Goal: Task Accomplishment & Management: Complete application form

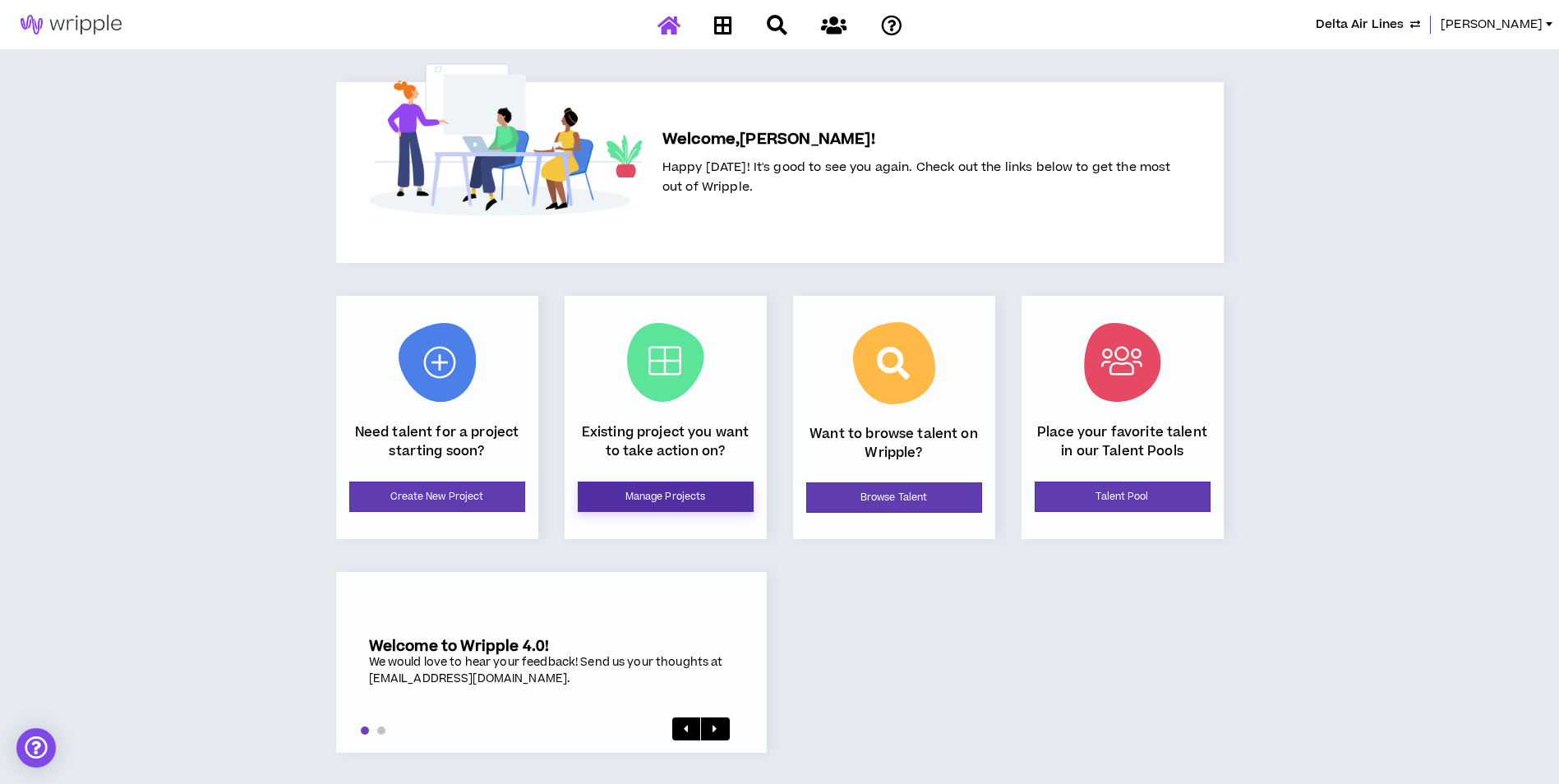
click at [698, 489] on link "Manage Projects" at bounding box center [665, 497] width 176 height 31
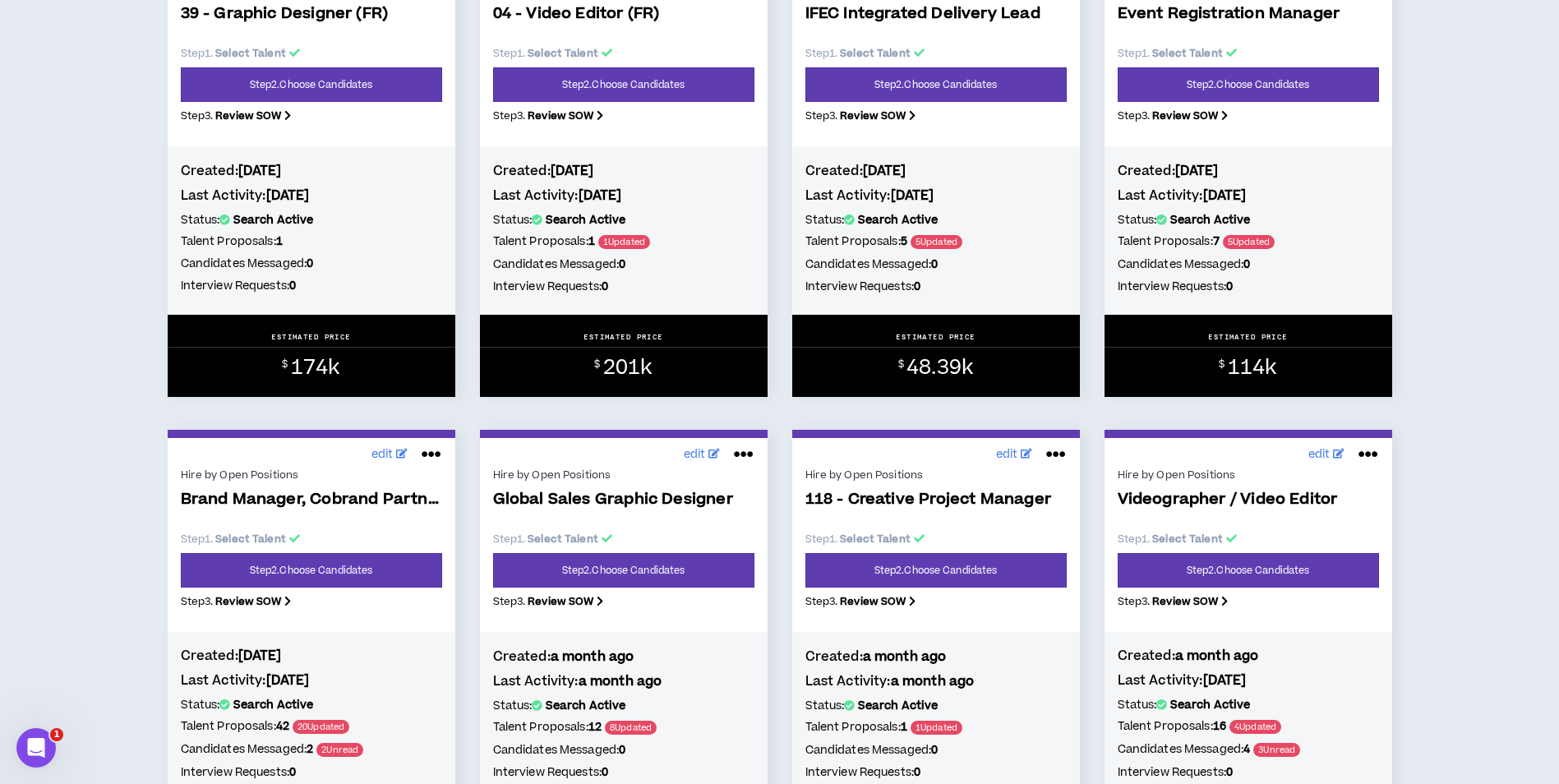
scroll to position [1397, 0]
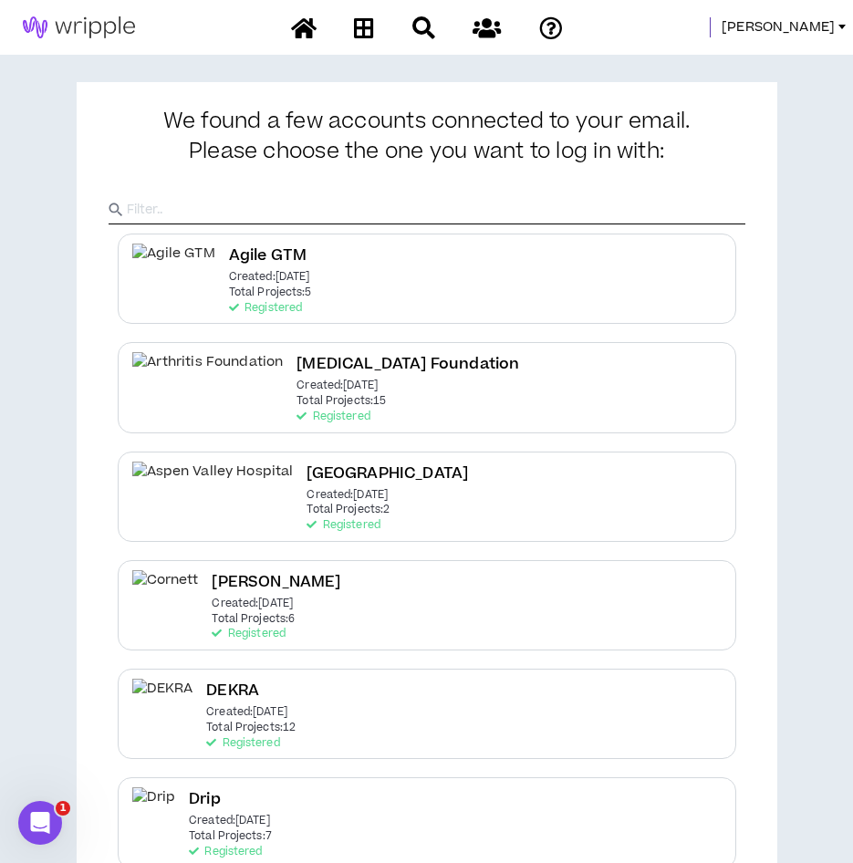
click at [814, 27] on span "Mason" at bounding box center [777, 27] width 113 height 20
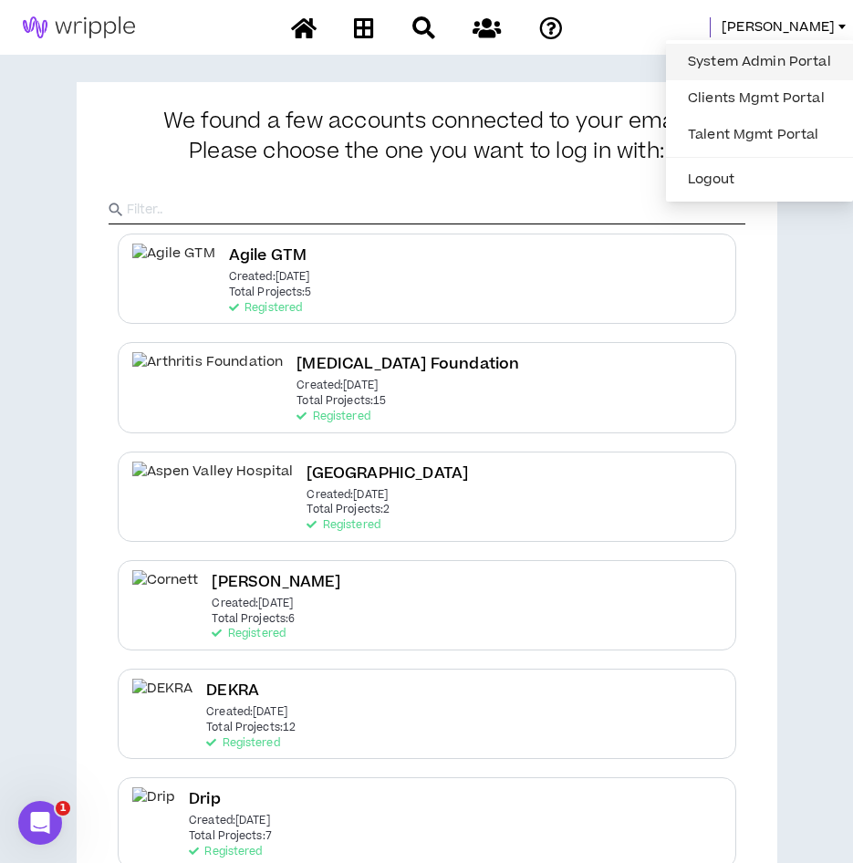
click at [768, 60] on link "System Admin Portal" at bounding box center [759, 61] width 165 height 27
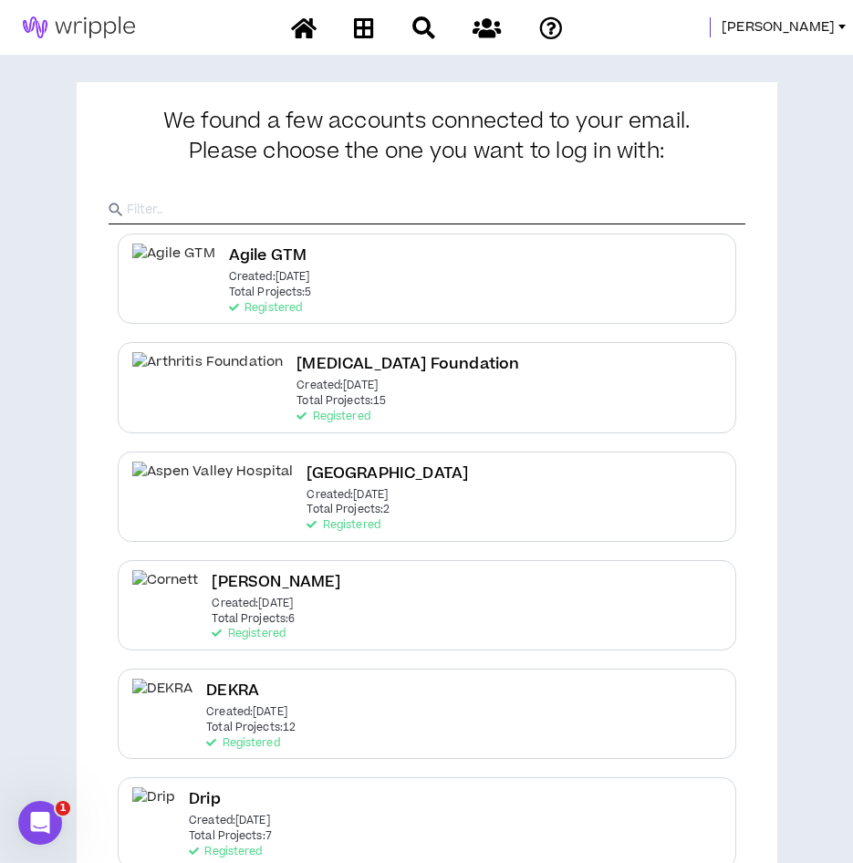
click at [812, 37] on span "Mason" at bounding box center [777, 27] width 113 height 20
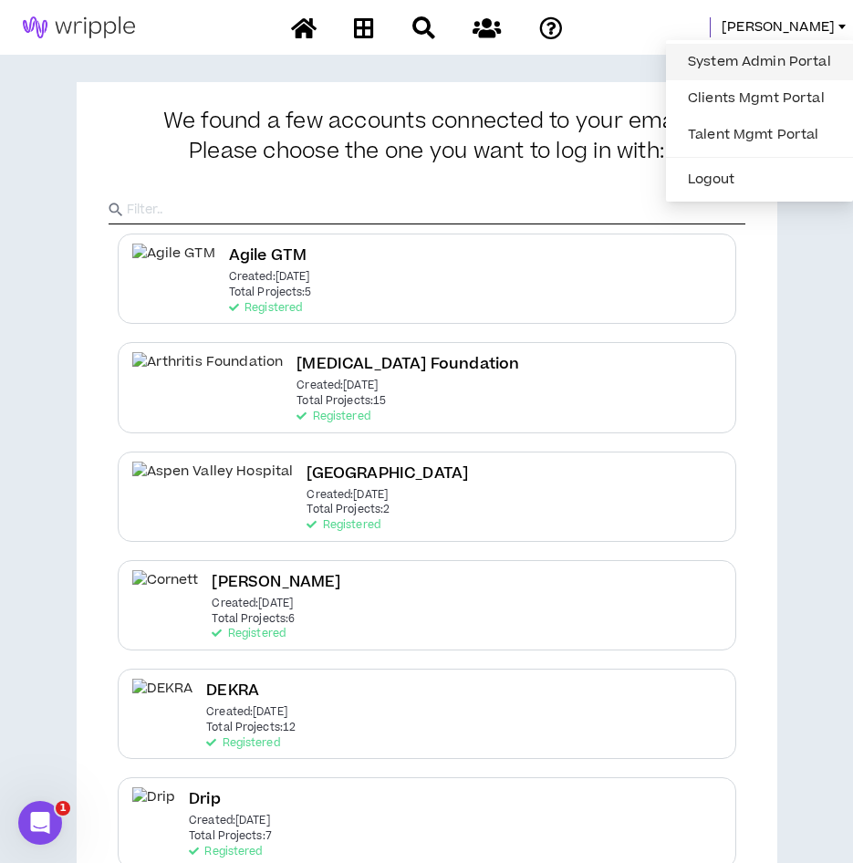
click at [803, 72] on link "System Admin Portal" at bounding box center [759, 61] width 165 height 27
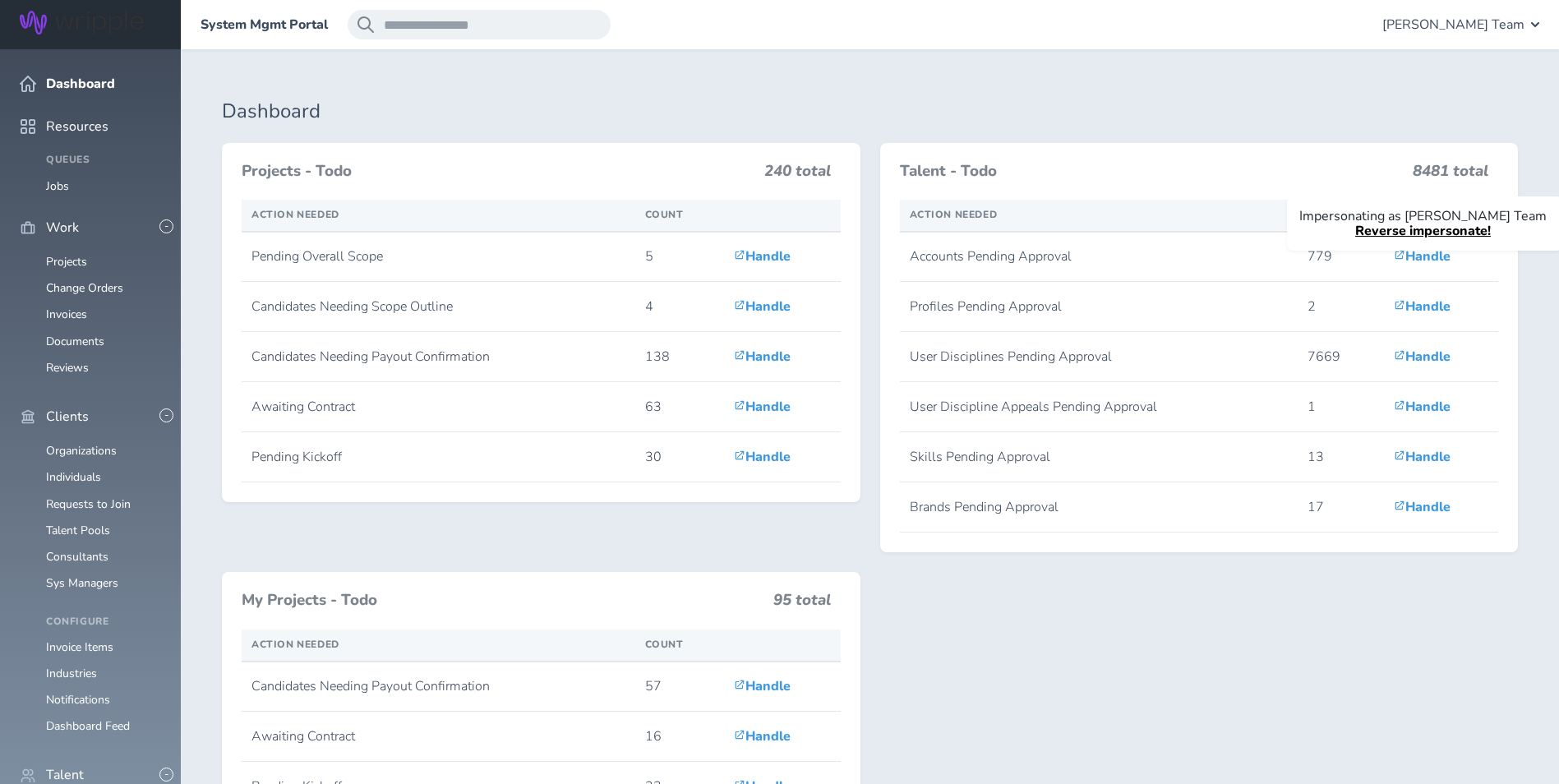
scroll to position [411, 0]
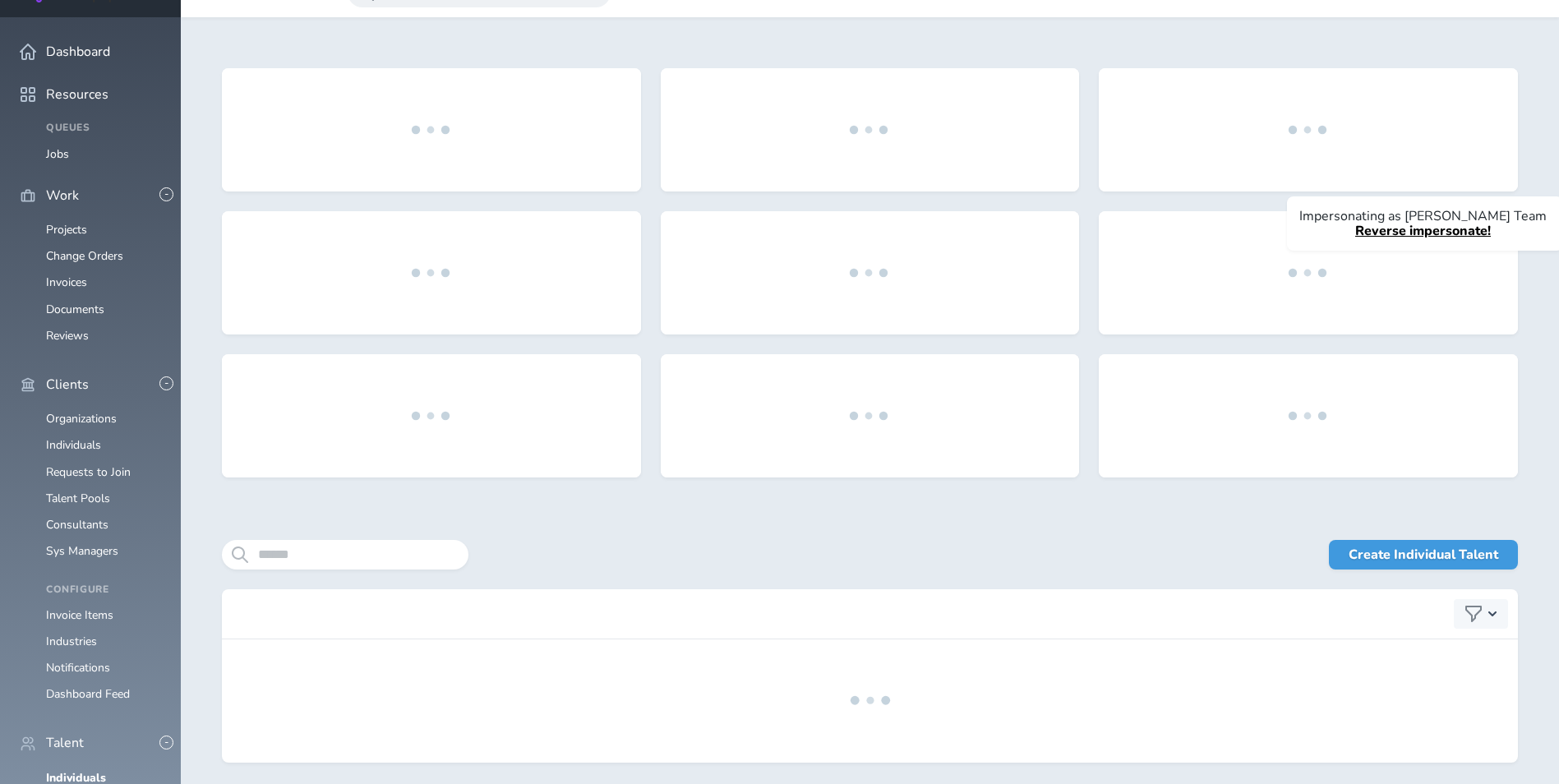
scroll to position [93, 0]
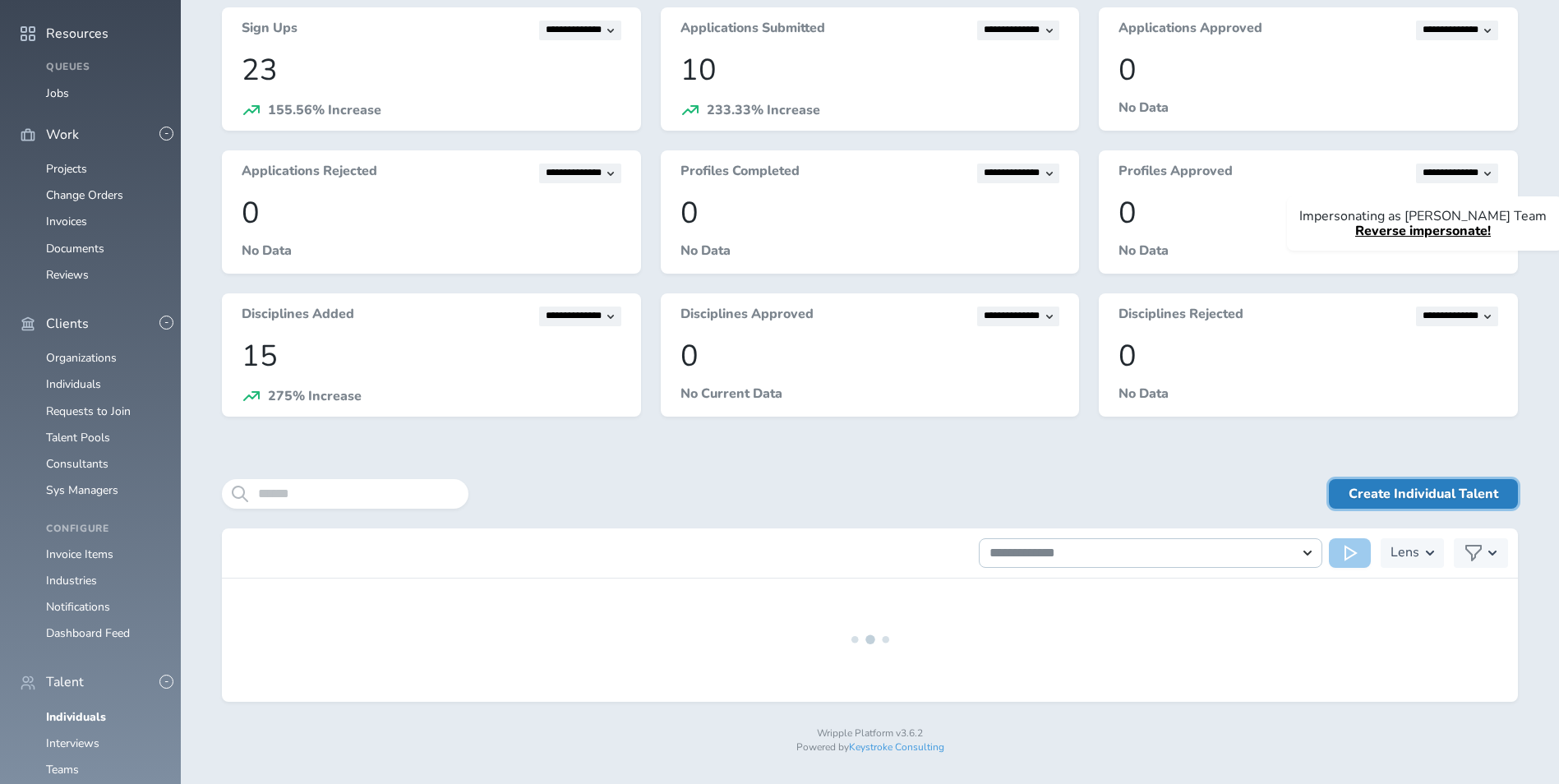
click at [780, 496] on link "Create Individual Talent" at bounding box center [1424, 494] width 189 height 30
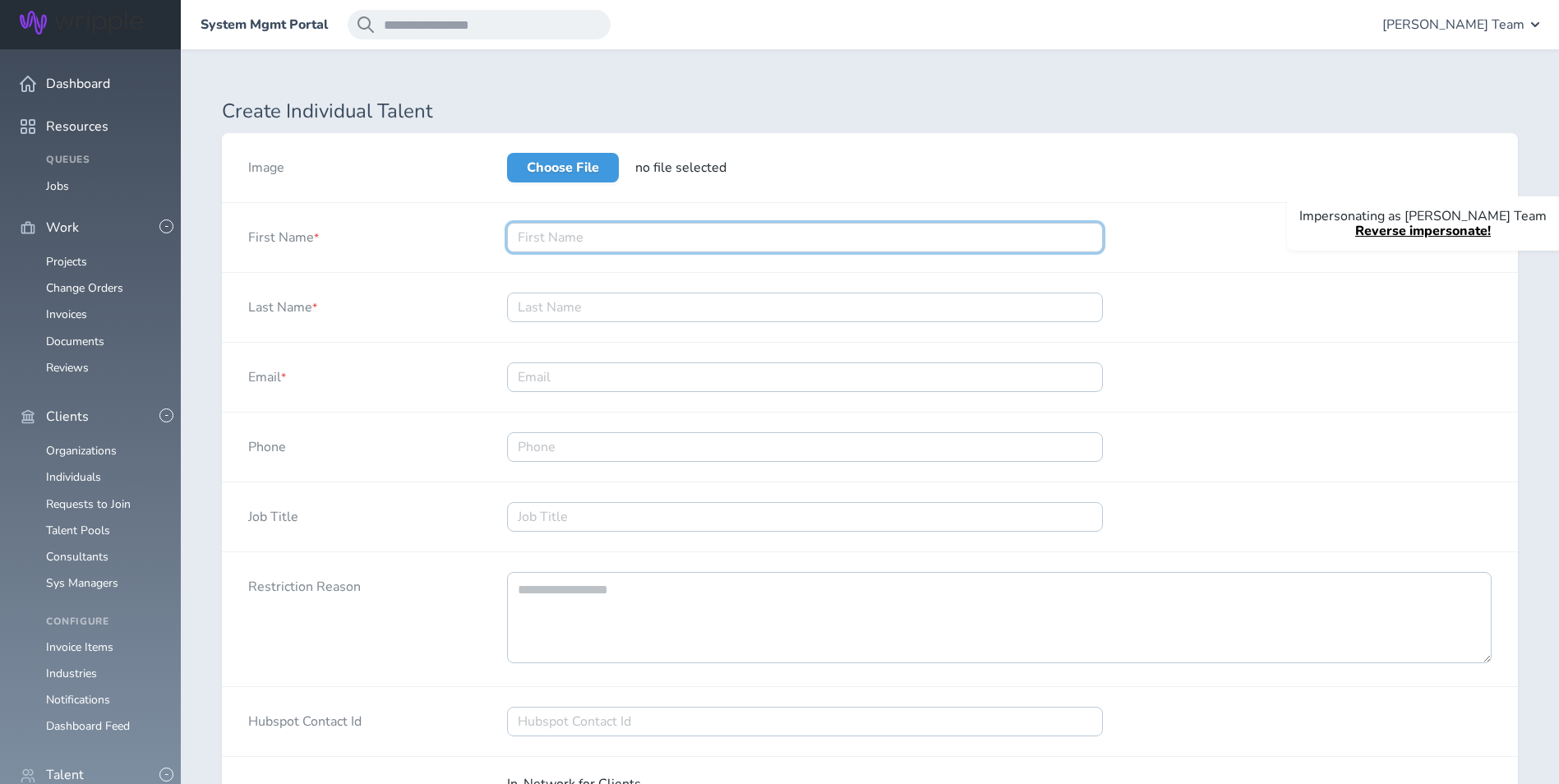
drag, startPoint x: 566, startPoint y: 238, endPoint x: 564, endPoint y: 260, distance: 22.1
click at [564, 260] on div at bounding box center [804, 237] width 648 height 69
type input "Vlada"
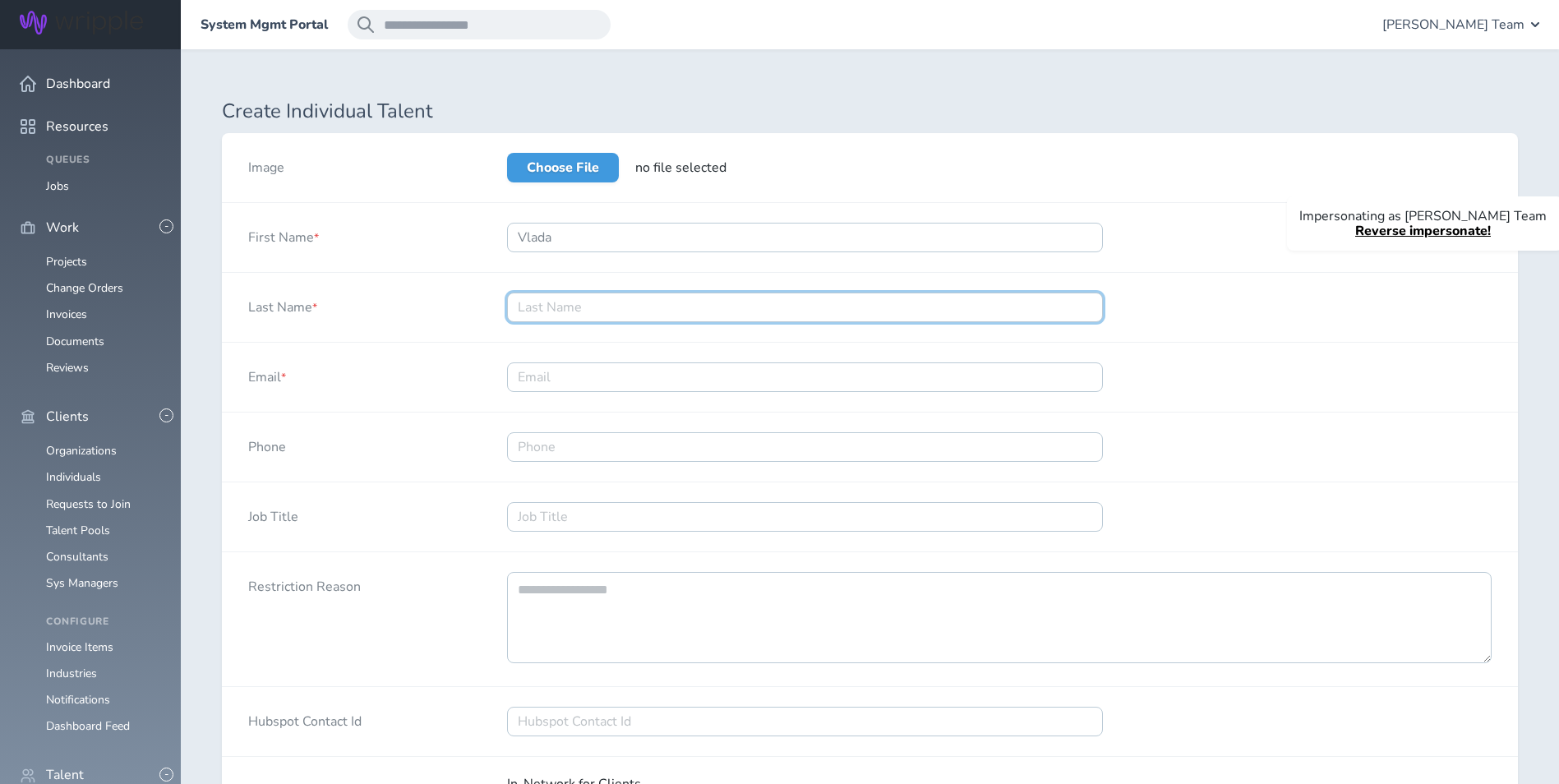
paste input "[PERSON_NAME]"
type input "[PERSON_NAME]"
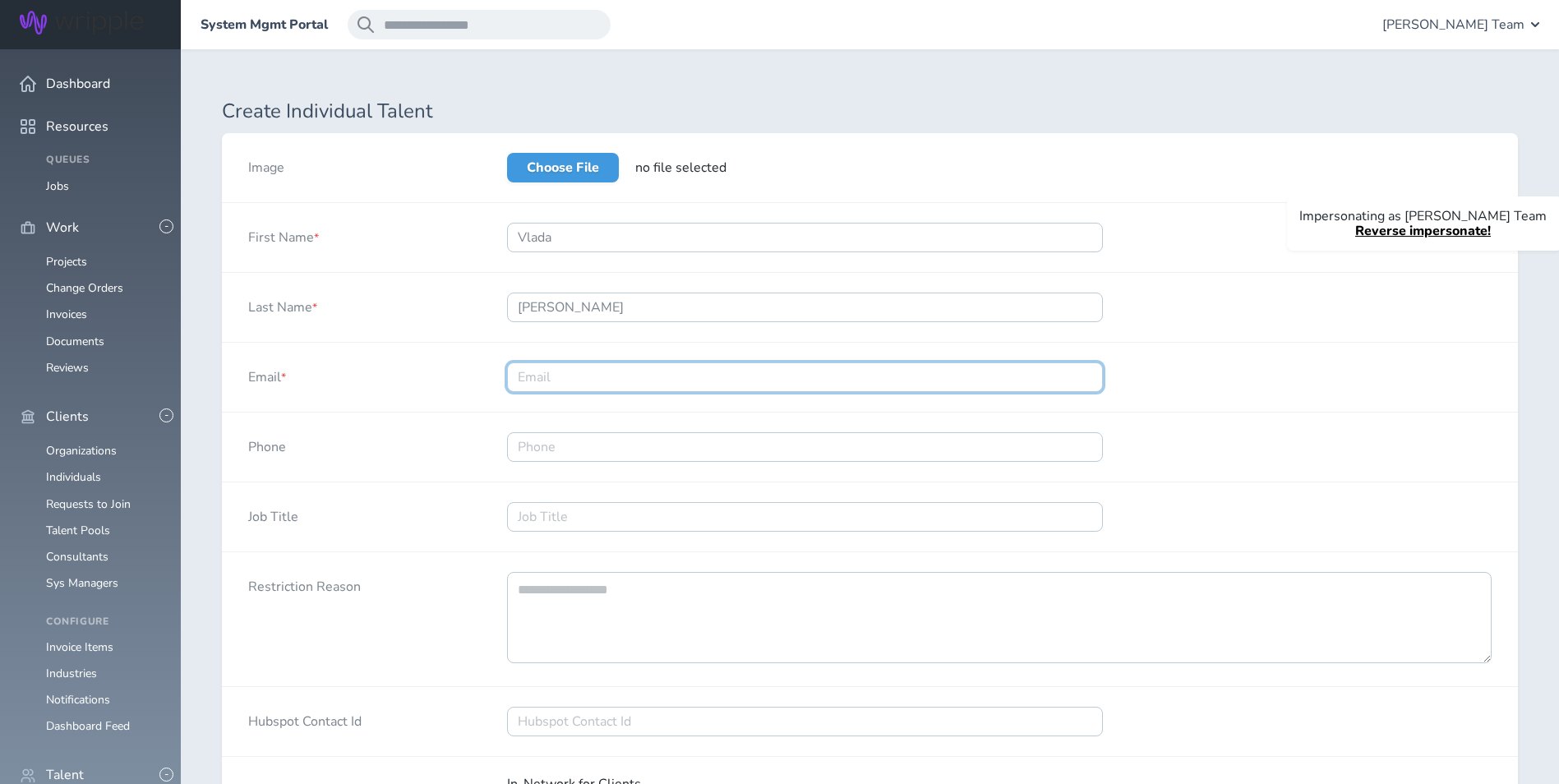
click at [589, 365] on input "Email *" at bounding box center [805, 377] width 596 height 30
paste input "vlada.rakhunov@gmail.com"
type input "vlada.rakhunov@gmail.com"
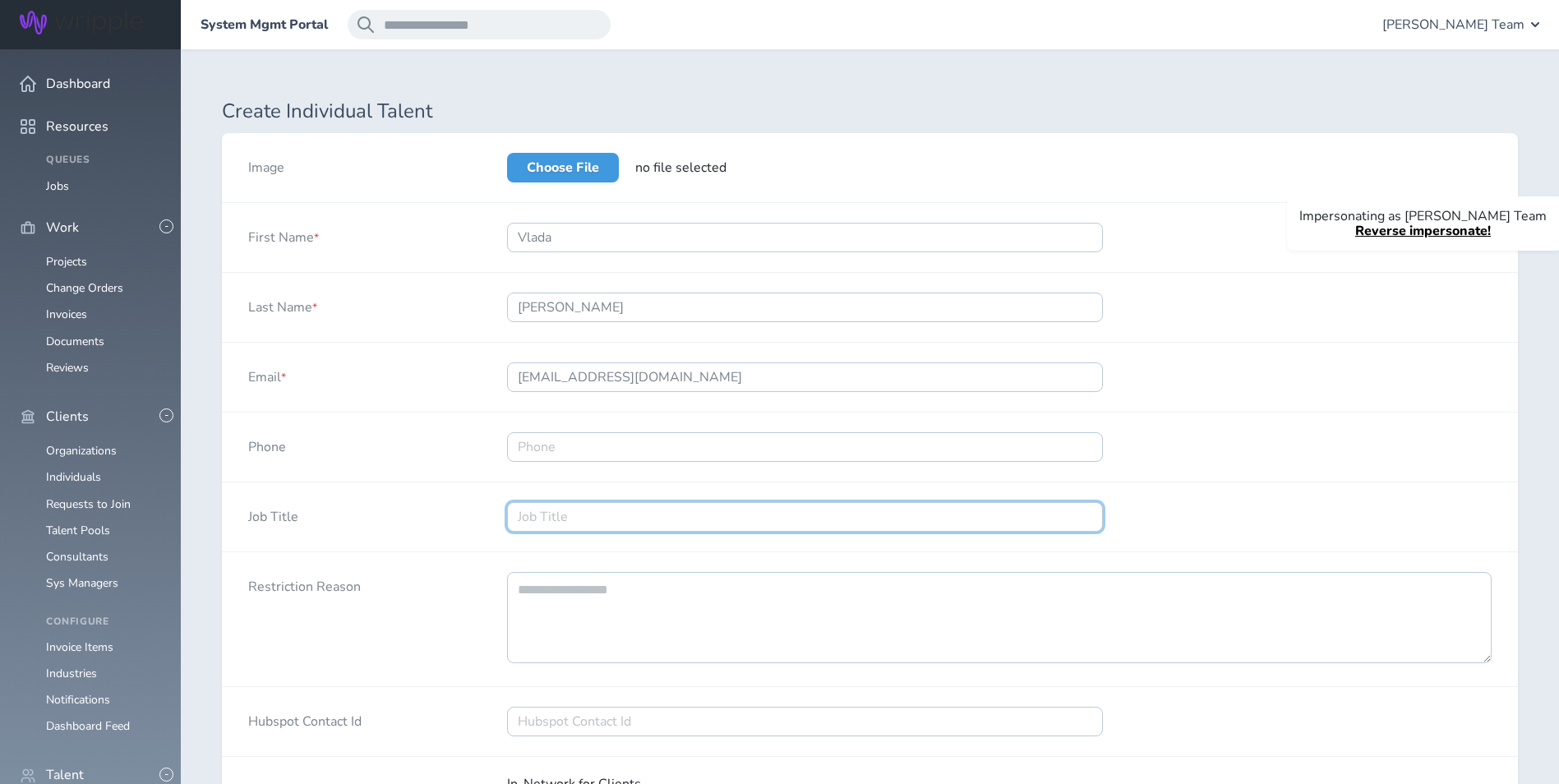
click at [589, 523] on input "Job Title" at bounding box center [805, 516] width 596 height 30
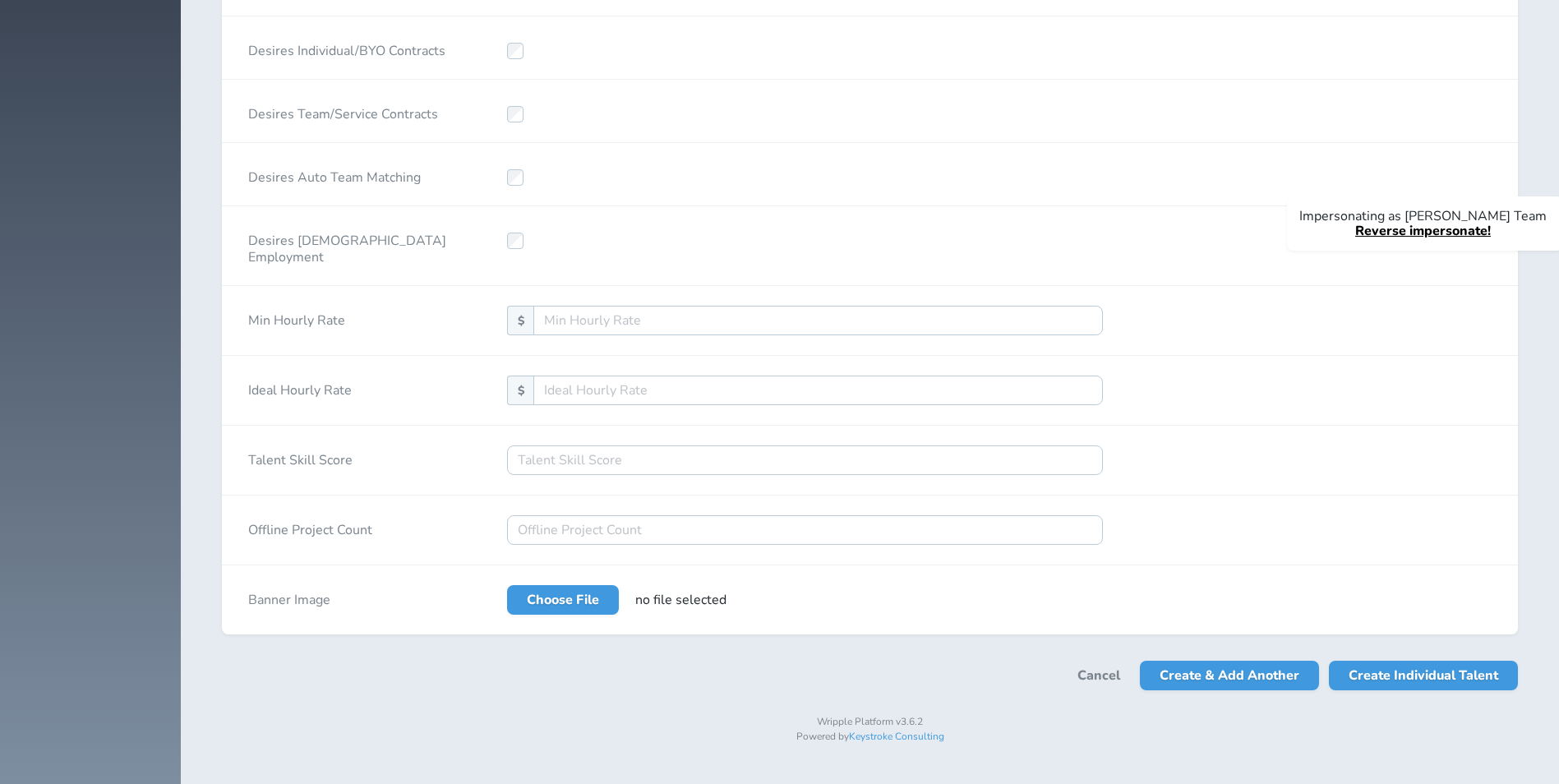
scroll to position [3420, 0]
type input "Product Manager"
click at [780, 690] on span "Create Individual Talent" at bounding box center [1423, 675] width 150 height 30
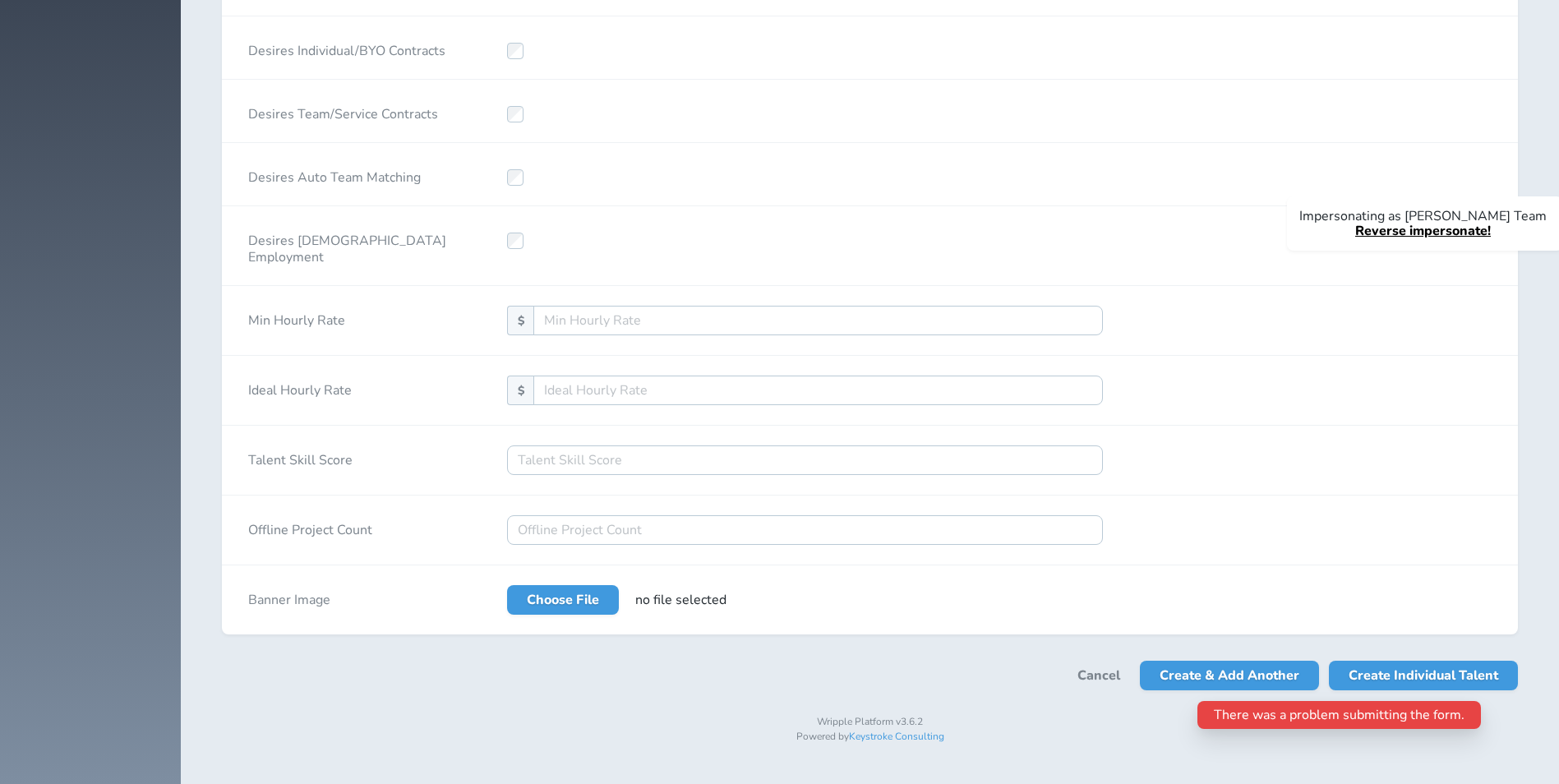
scroll to position [3441, 0]
click at [780, 693] on div "There was a problem submitting the form." at bounding box center [1339, 711] width 284 height 36
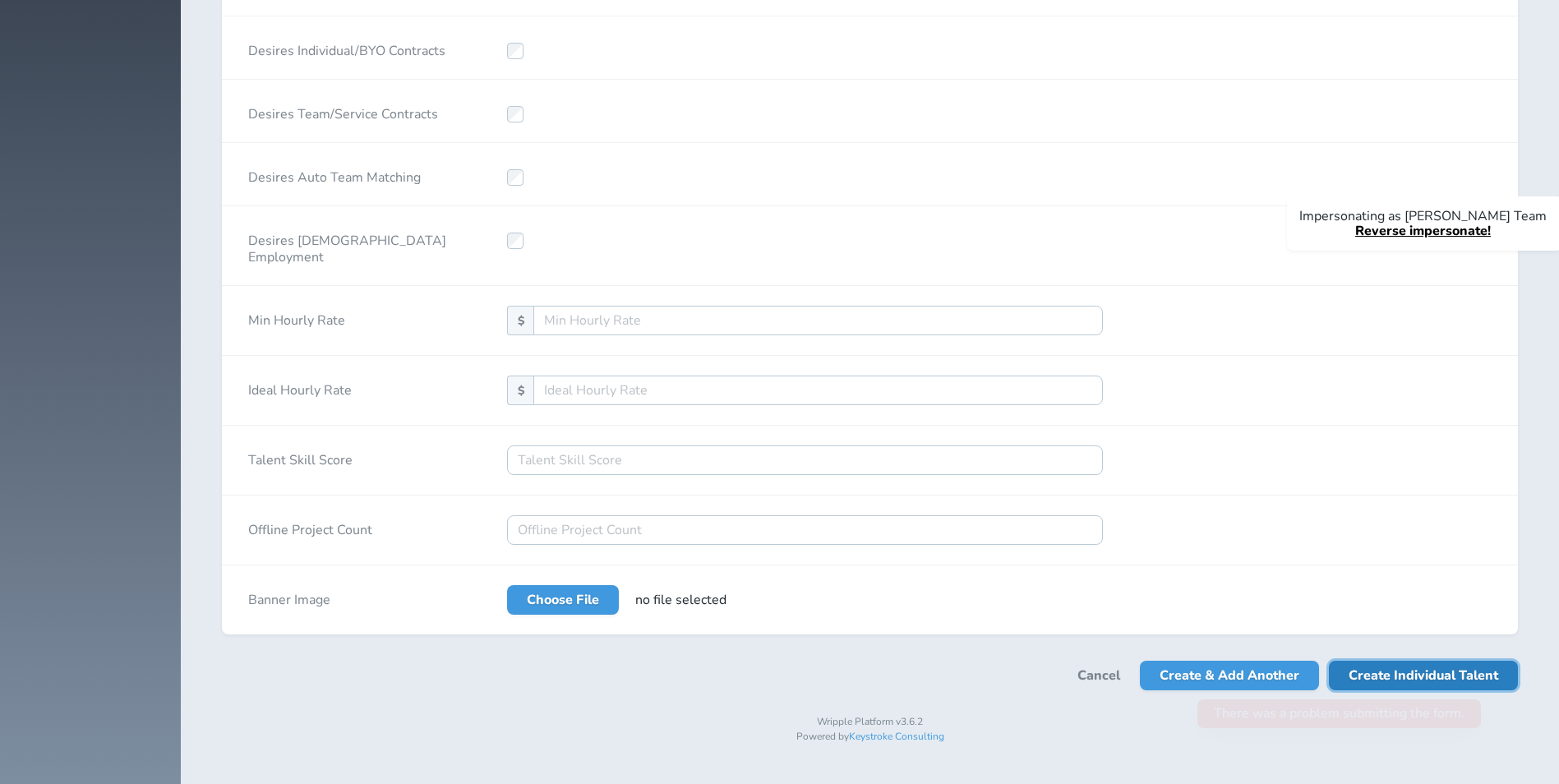
click at [780, 686] on span "Create Individual Talent" at bounding box center [1423, 675] width 150 height 30
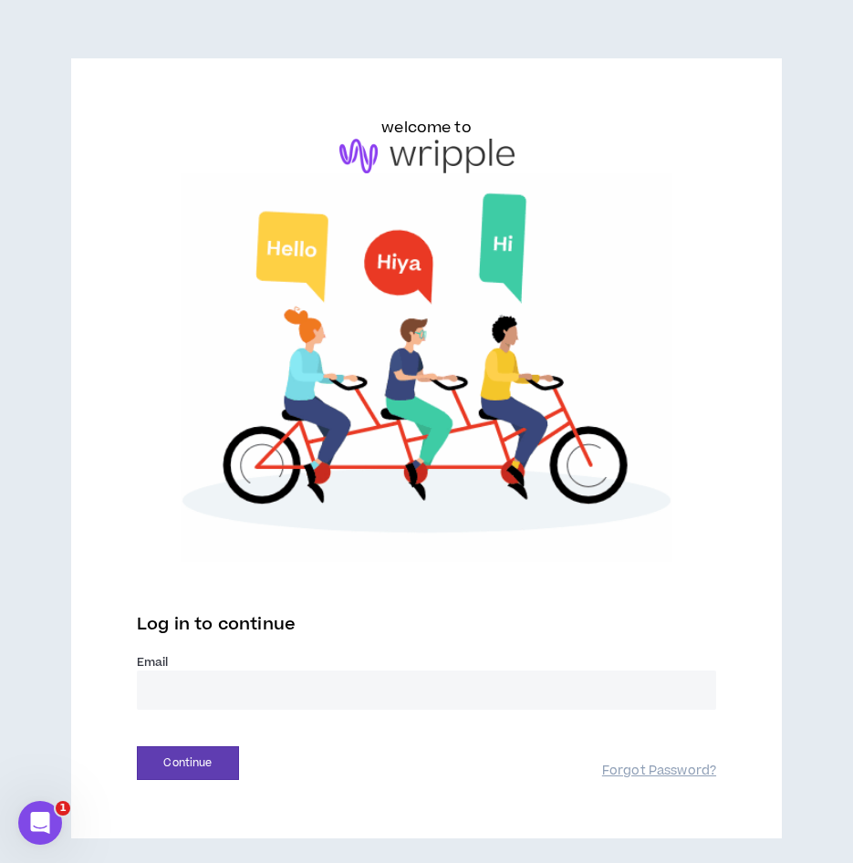
click at [369, 693] on input "email" at bounding box center [426, 689] width 579 height 39
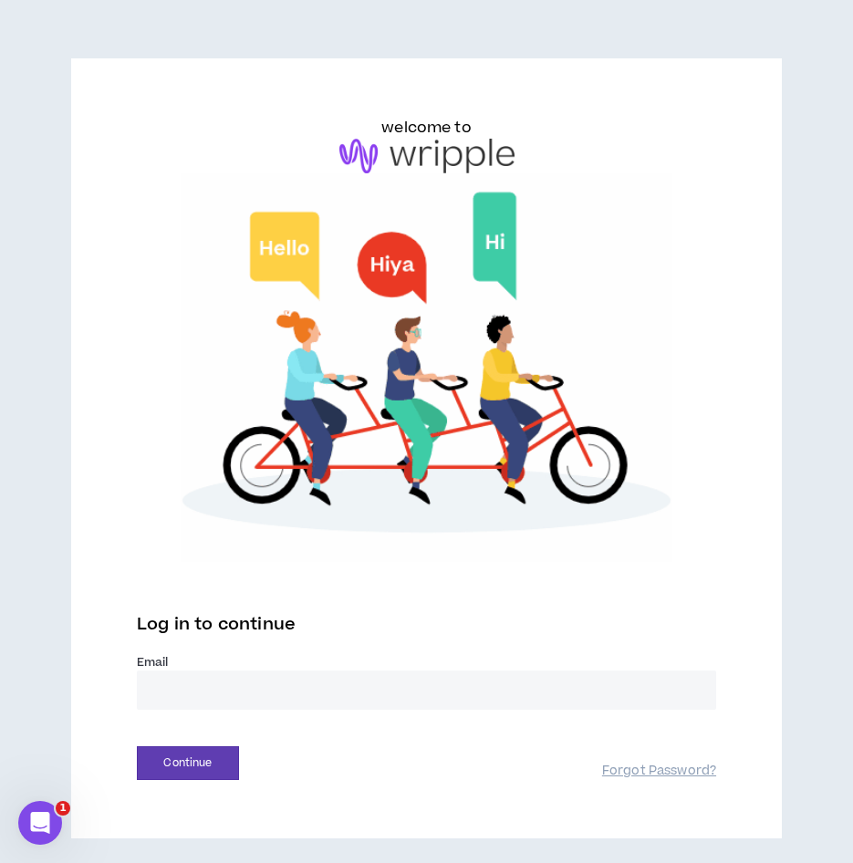
type input "**********"
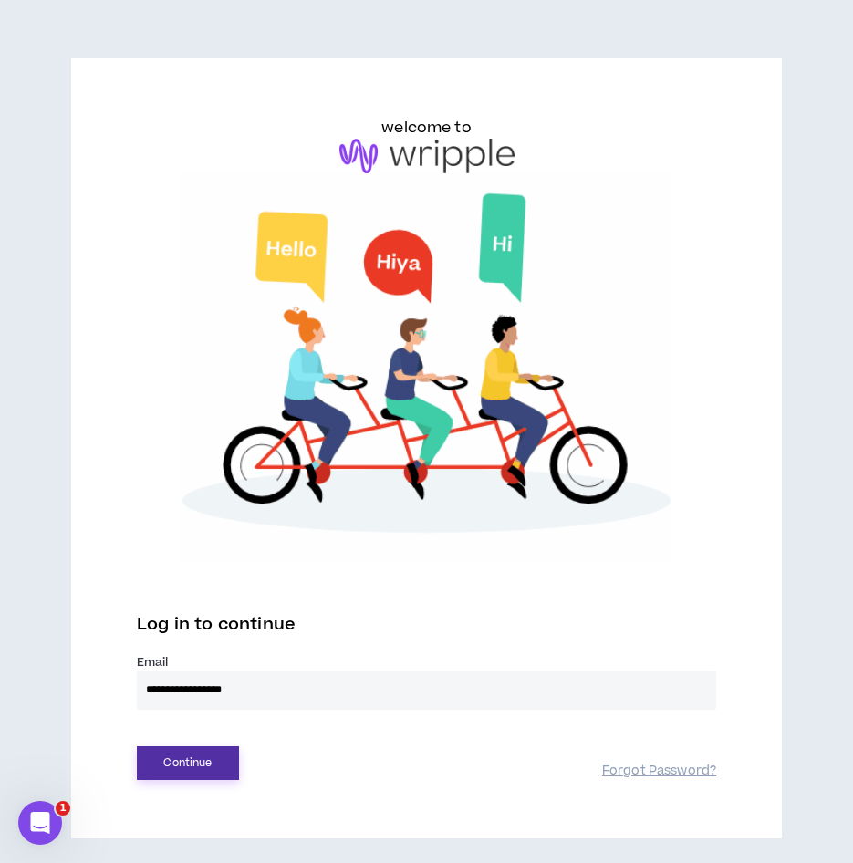
click at [207, 762] on button "Continue" at bounding box center [188, 763] width 102 height 34
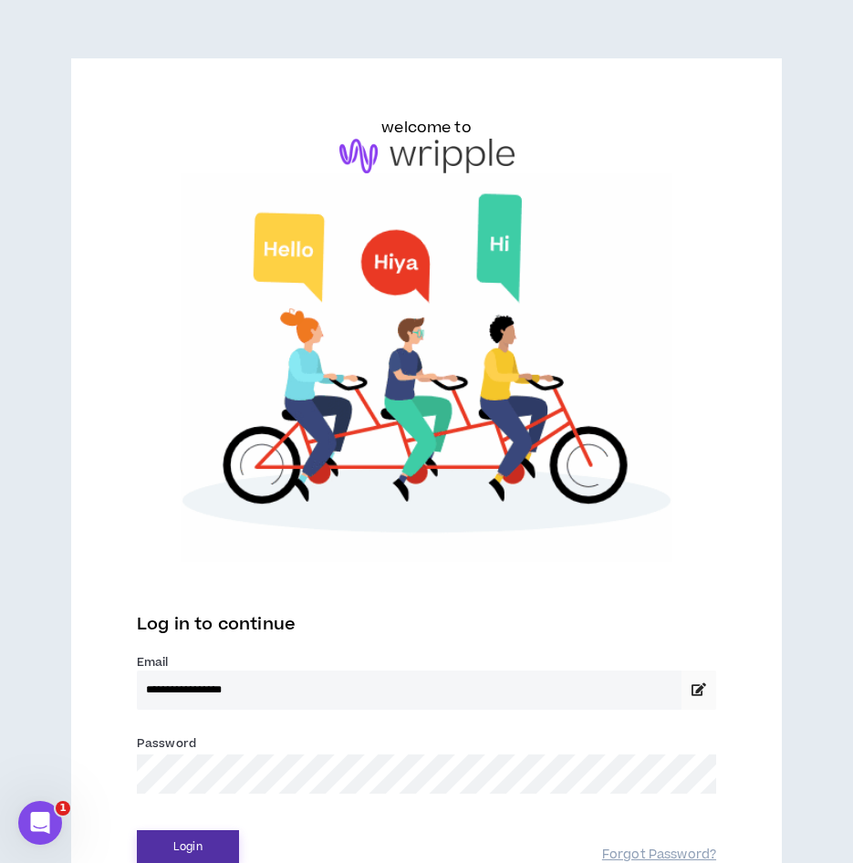
click at [201, 841] on button "Login" at bounding box center [188, 847] width 102 height 34
